Goal: Task Accomplishment & Management: Use online tool/utility

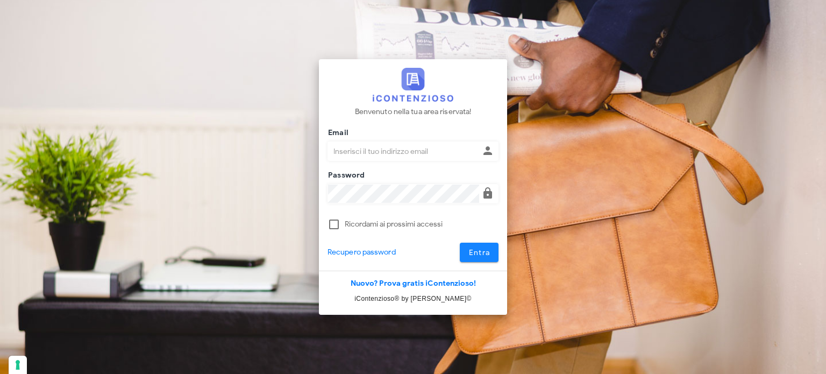
type input "avvocatobrunomaviglia@gmail.com"
click at [482, 253] on span "Entra" at bounding box center [479, 252] width 22 height 9
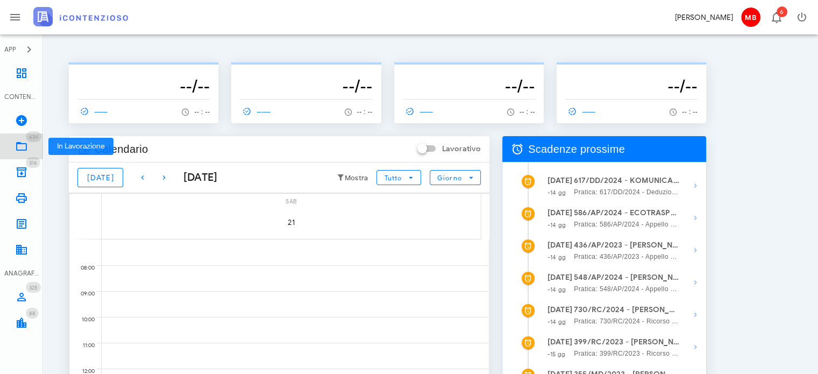
click at [26, 139] on span "634" at bounding box center [34, 136] width 16 height 11
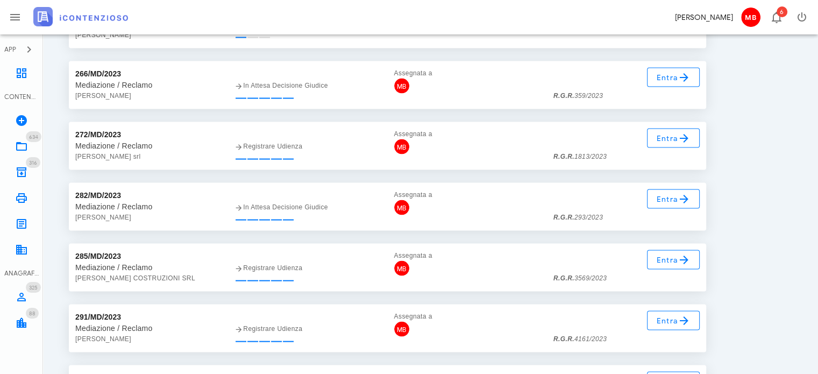
scroll to position [22640, 0]
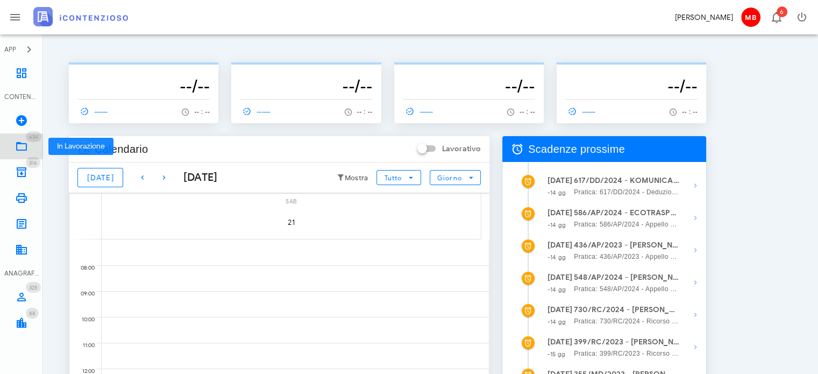
click at [19, 141] on icon at bounding box center [21, 146] width 13 height 13
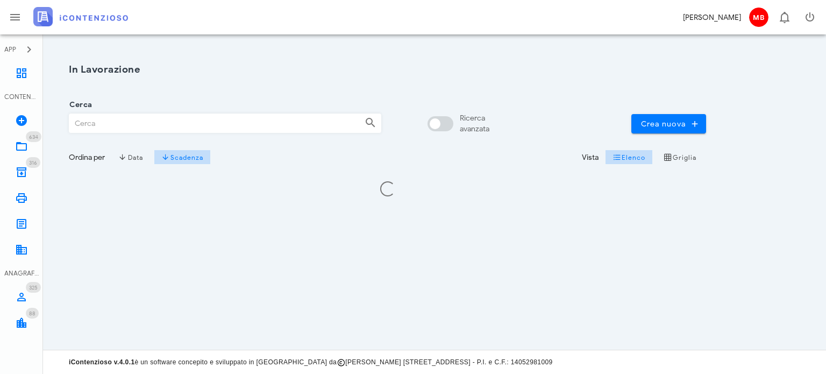
click at [144, 125] on input "Cerca" at bounding box center [212, 123] width 287 height 18
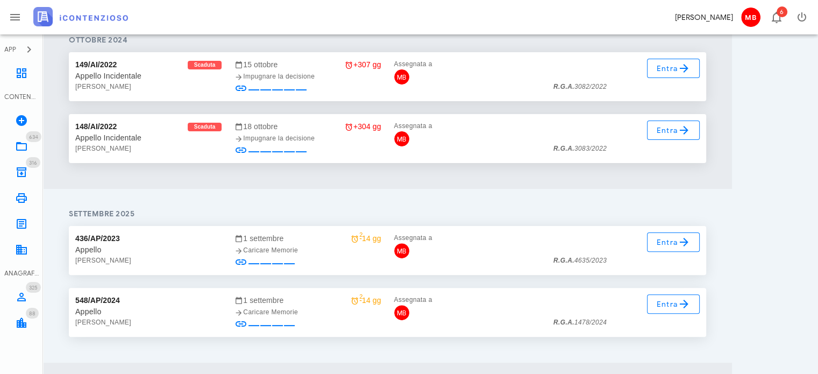
scroll to position [323, 0]
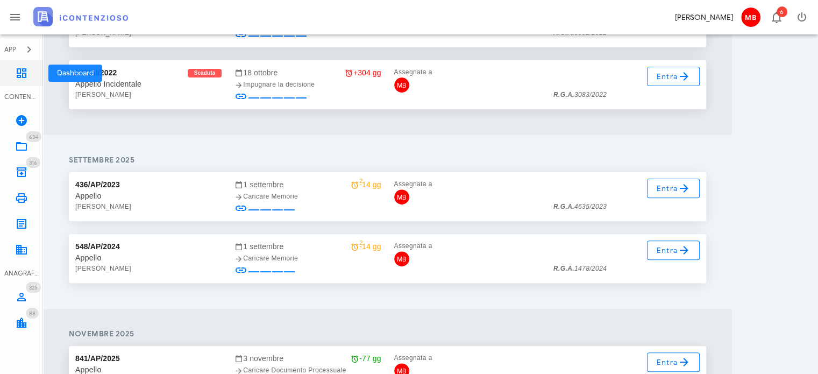
type input "castellino"
click at [22, 79] on icon at bounding box center [21, 73] width 13 height 13
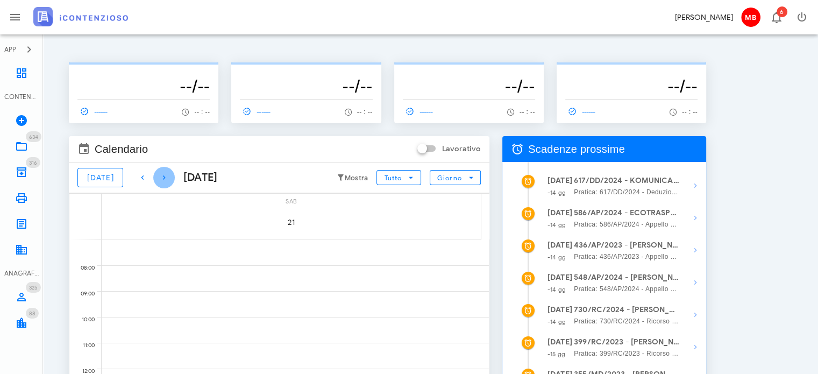
click at [158, 177] on icon "button" at bounding box center [164, 177] width 13 height 13
click at [26, 146] on icon at bounding box center [21, 146] width 13 height 13
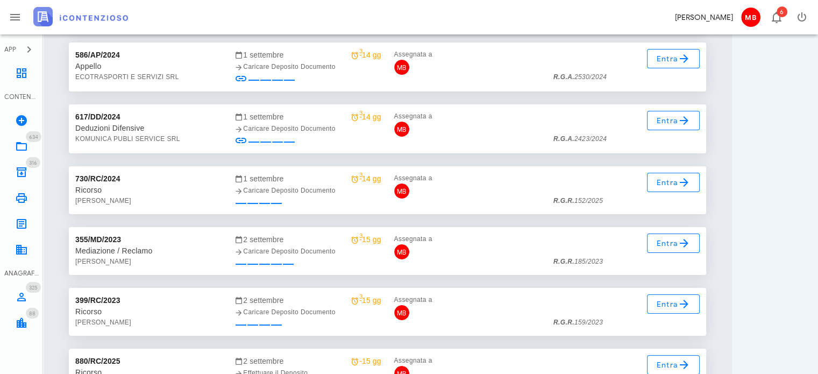
scroll to position [12289, 0]
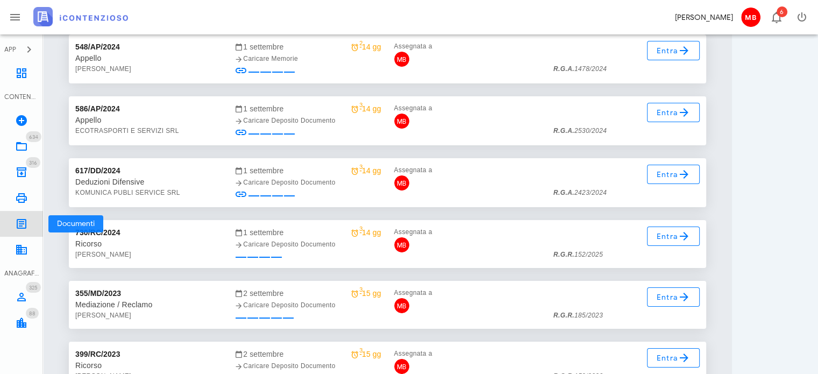
click at [20, 223] on icon at bounding box center [21, 223] width 13 height 13
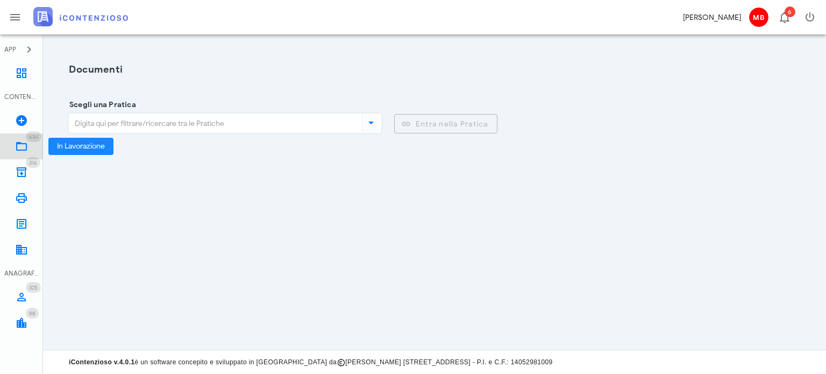
click at [18, 144] on icon at bounding box center [21, 146] width 13 height 13
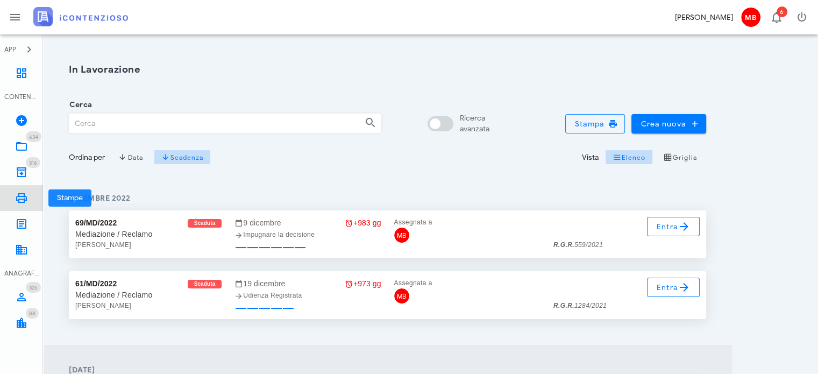
click at [15, 197] on icon at bounding box center [21, 197] width 13 height 13
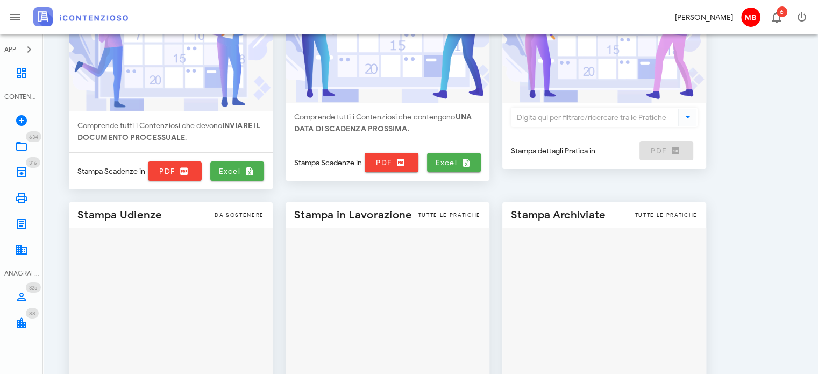
scroll to position [152, 0]
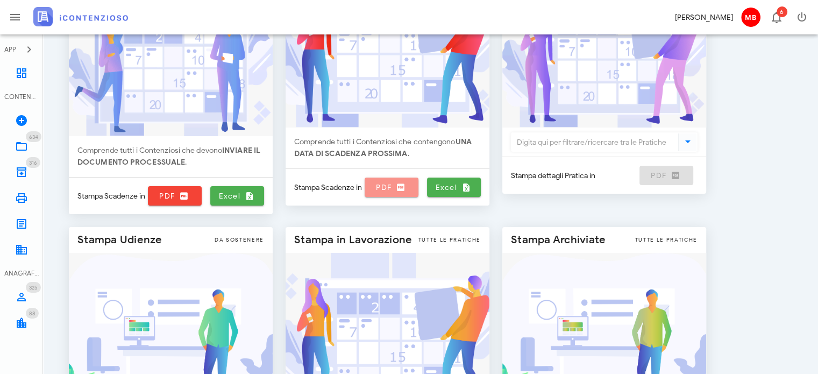
click at [387, 188] on span "PDF" at bounding box center [391, 187] width 45 height 10
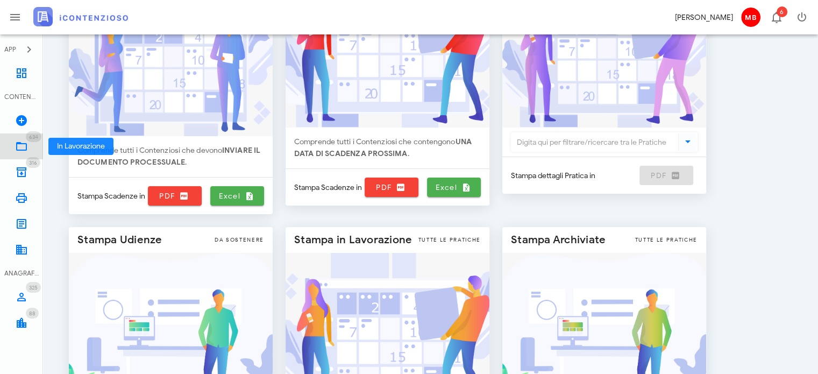
click at [25, 143] on icon at bounding box center [21, 146] width 13 height 13
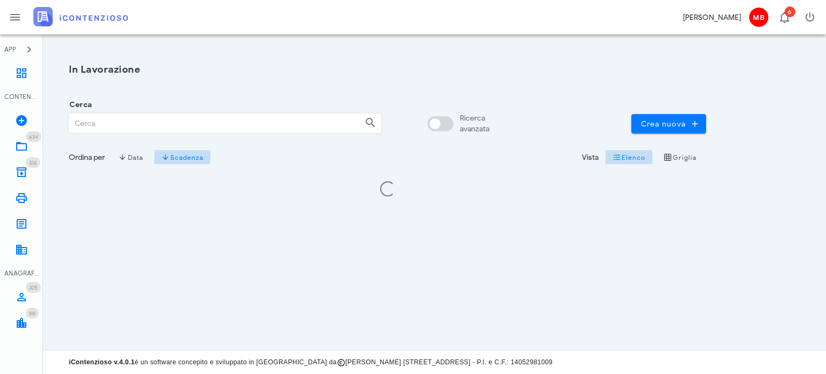
click at [196, 124] on input "Cerca" at bounding box center [212, 123] width 287 height 18
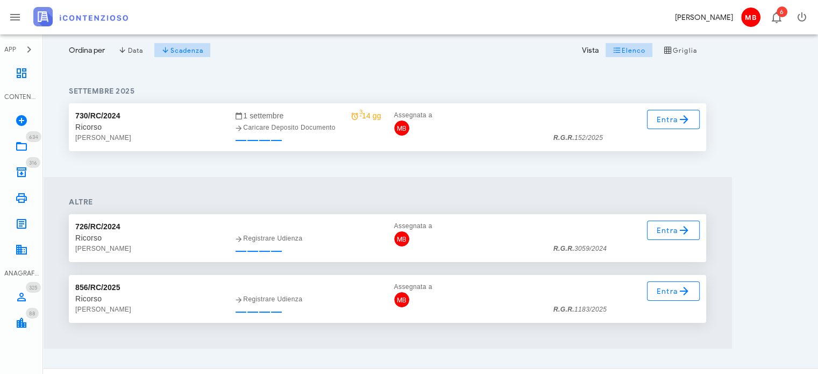
scroll to position [108, 0]
type input "passaseo"
click at [663, 123] on span "Entra" at bounding box center [673, 118] width 35 height 13
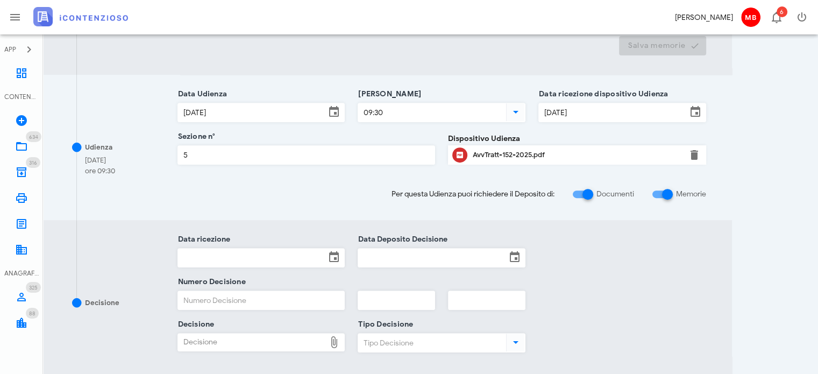
scroll to position [430, 0]
